Goal: Check status: Check status

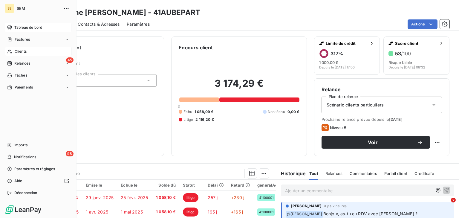
click at [16, 28] on span "Tableau de bord" at bounding box center [28, 27] width 28 height 5
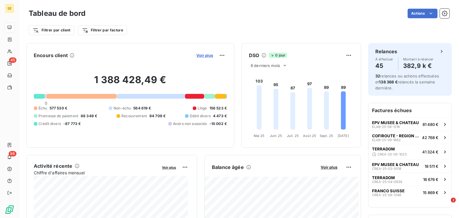
click at [207, 57] on span "Voir plus" at bounding box center [204, 55] width 17 height 5
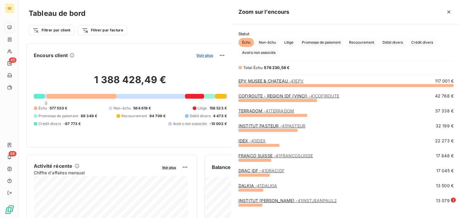
scroll to position [129, 226]
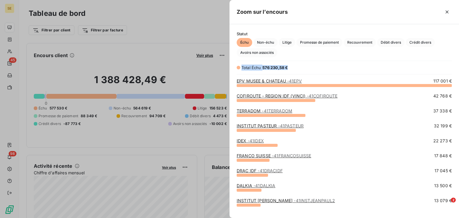
drag, startPoint x: 292, startPoint y: 68, endPoint x: 237, endPoint y: 67, distance: 55.0
click at [237, 67] on div "Total Échu 576 230,58 €" at bounding box center [345, 68] width 230 height 6
click at [316, 59] on div "Statut Échu Non-échu Litige Promesse de paiement Recouvrement Débit divers Créd…" at bounding box center [345, 121] width 230 height 194
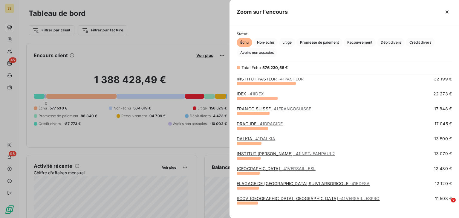
scroll to position [0, 0]
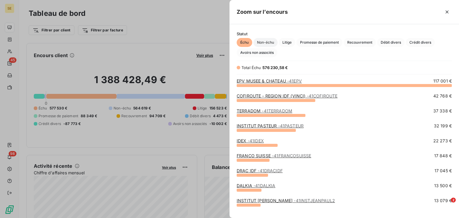
click at [270, 42] on span "Non-échu" at bounding box center [266, 42] width 24 height 9
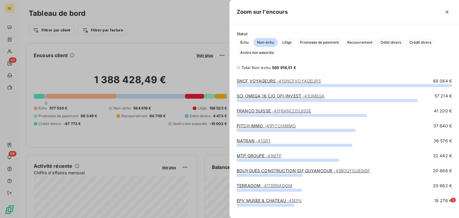
scroll to position [129, 226]
click at [277, 42] on span "Non-échu" at bounding box center [266, 42] width 24 height 9
click at [282, 42] on span "Litige" at bounding box center [287, 42] width 16 height 9
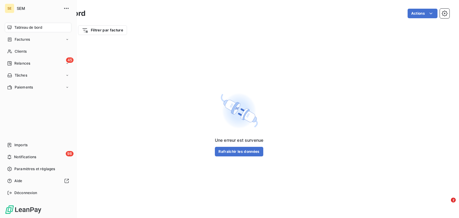
click at [13, 25] on div "Tableau de bord" at bounding box center [38, 28] width 67 height 10
click at [22, 26] on span "Tableau de bord" at bounding box center [28, 27] width 28 height 5
click at [20, 49] on span "Clients" at bounding box center [21, 51] width 12 height 5
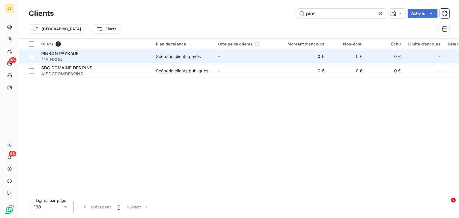
type input "pins"
click at [195, 53] on td "Scénario clients privés" at bounding box center [183, 56] width 62 height 14
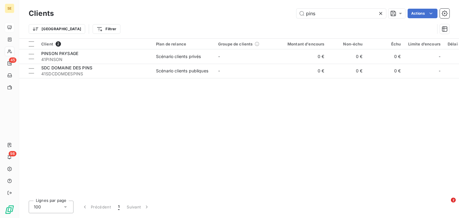
click at [381, 15] on icon at bounding box center [381, 13] width 6 height 6
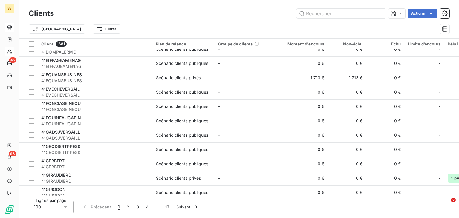
scroll to position [351, 0]
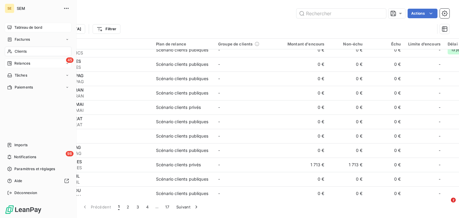
click at [26, 62] on span "Relances" at bounding box center [22, 63] width 16 height 5
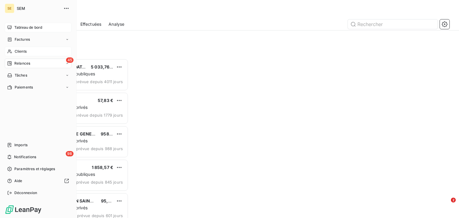
scroll to position [155, 96]
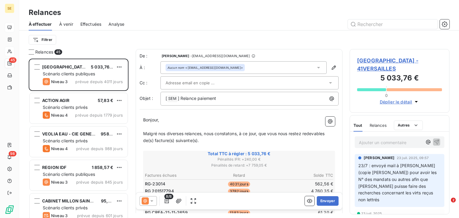
click at [86, 21] on div "Effectuées" at bounding box center [90, 24] width 21 height 13
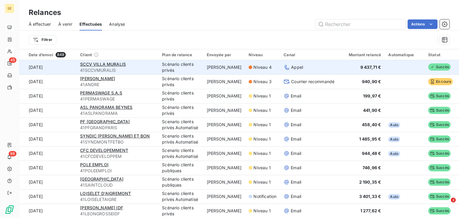
click at [109, 69] on span "41SCCVMURALIS" at bounding box center [117, 70] width 75 height 6
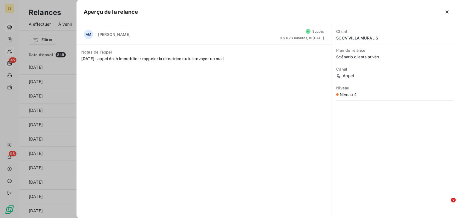
click at [65, 77] on div at bounding box center [229, 109] width 459 height 218
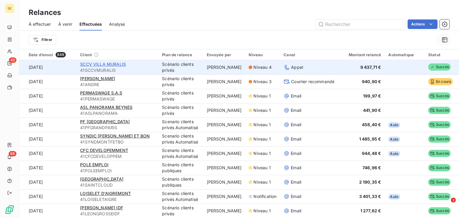
click at [93, 63] on span "SCCV VILLA MURALIS" at bounding box center [103, 64] width 46 height 5
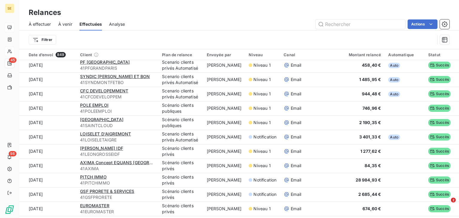
scroll to position [60, 0]
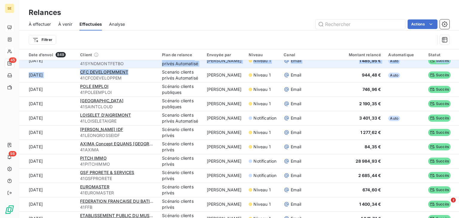
scroll to position [79, 0]
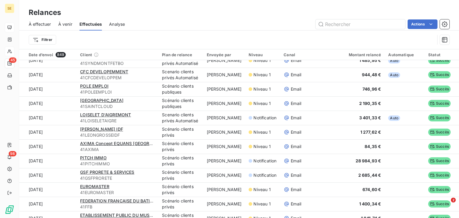
click at [178, 19] on div "Actions" at bounding box center [291, 24] width 318 height 10
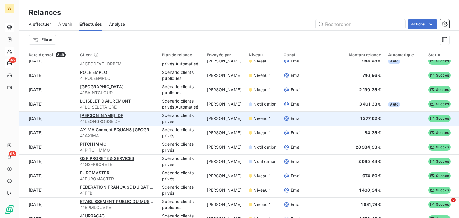
scroll to position [0, 0]
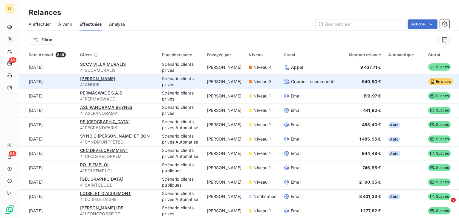
click at [134, 84] on span "41ANDRE" at bounding box center [117, 85] width 75 height 6
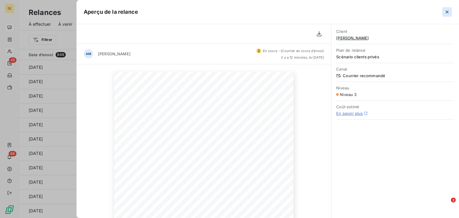
click at [447, 11] on icon "button" at bounding box center [447, 12] width 6 height 6
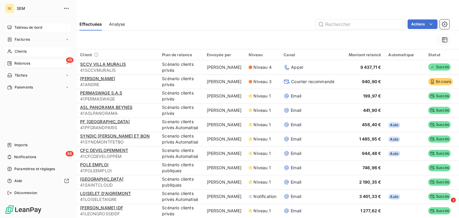
click at [48, 29] on div "Tableau de bord" at bounding box center [38, 28] width 67 height 10
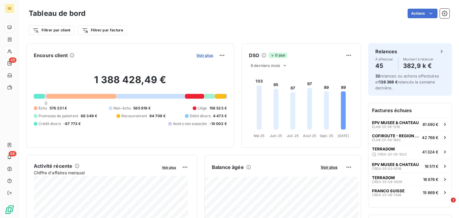
click at [198, 54] on span "Voir plus" at bounding box center [204, 55] width 17 height 5
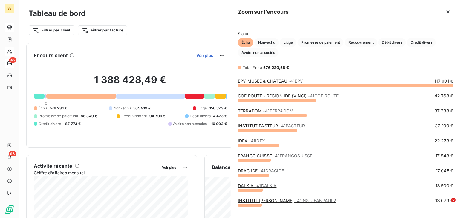
scroll to position [129, 226]
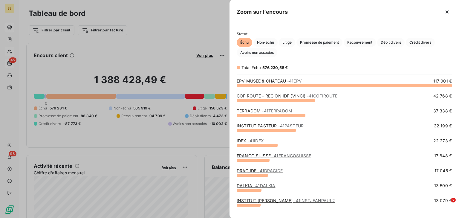
click at [166, 45] on div at bounding box center [229, 109] width 459 height 218
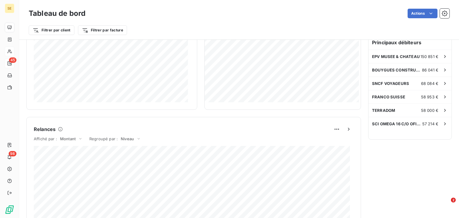
scroll to position [0, 0]
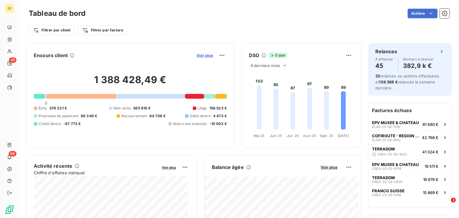
click at [196, 55] on span "Voir plus" at bounding box center [204, 55] width 17 height 5
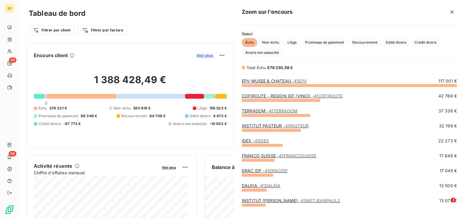
scroll to position [129, 226]
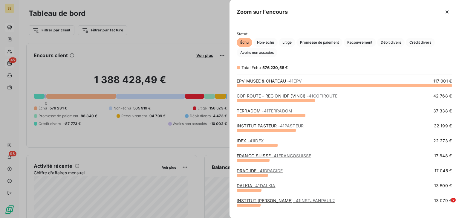
click at [187, 39] on div at bounding box center [229, 109] width 459 height 218
